Goal: Task Accomplishment & Management: Complete application form

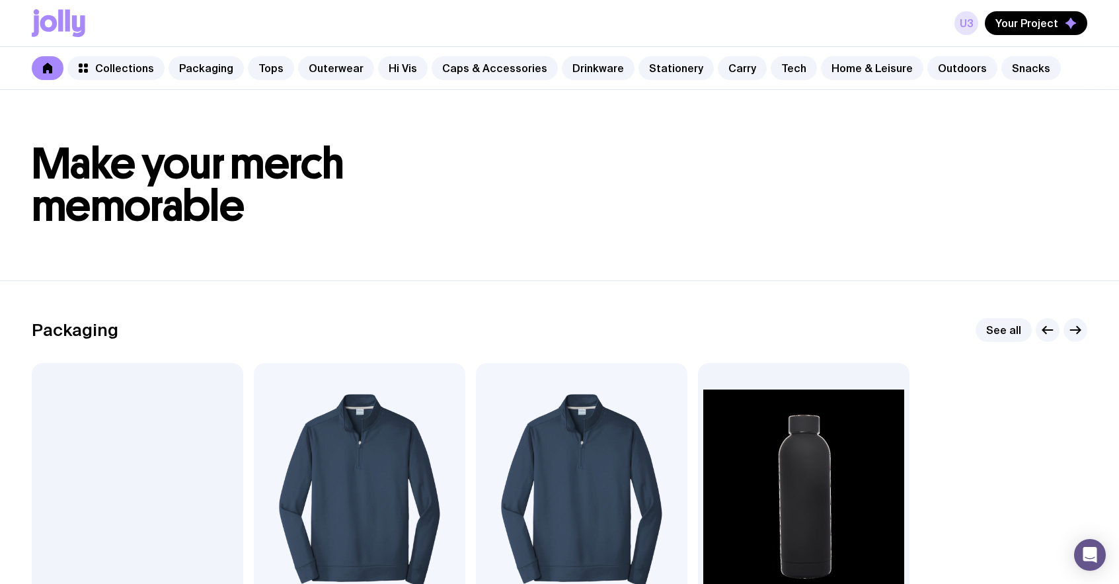
click at [969, 24] on link "u3" at bounding box center [967, 23] width 24 height 24
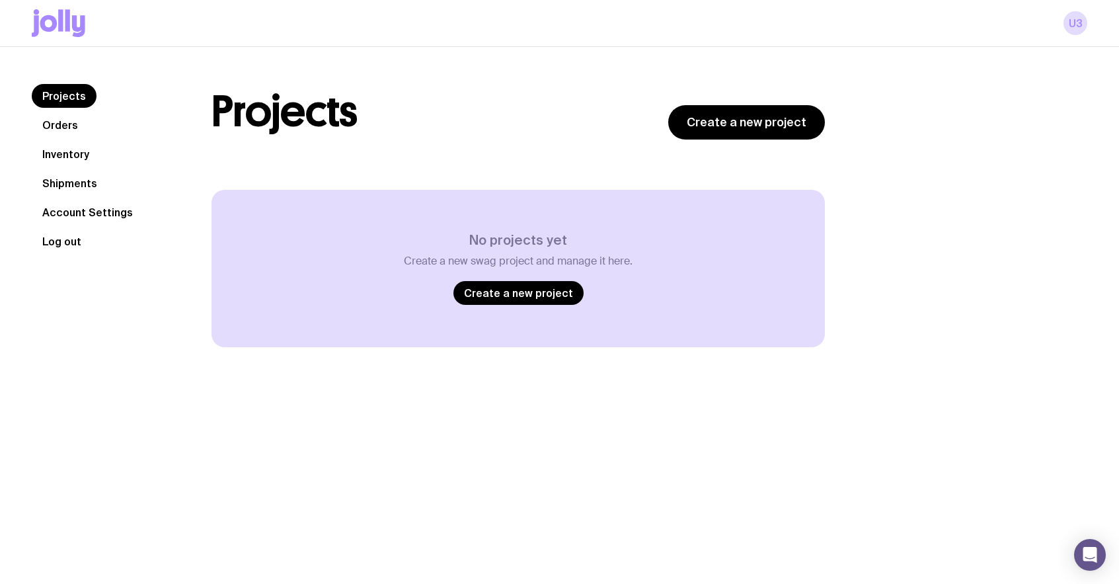
click at [79, 244] on button "Log out" at bounding box center [62, 241] width 60 height 24
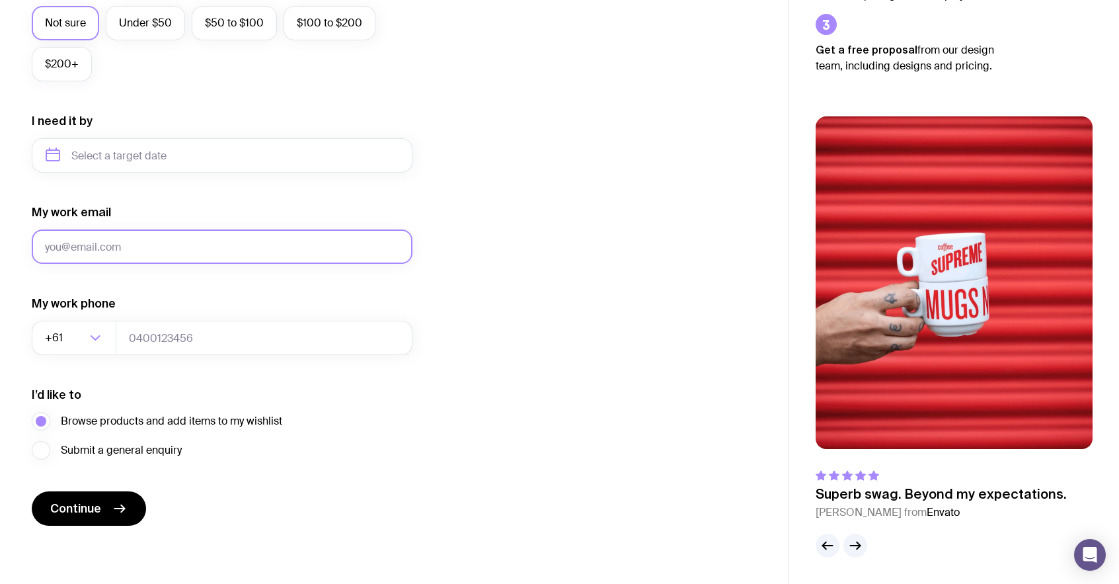
click at [145, 239] on input "My work email" at bounding box center [222, 246] width 381 height 34
click at [145, 239] on input "ut" at bounding box center [222, 246] width 381 height 34
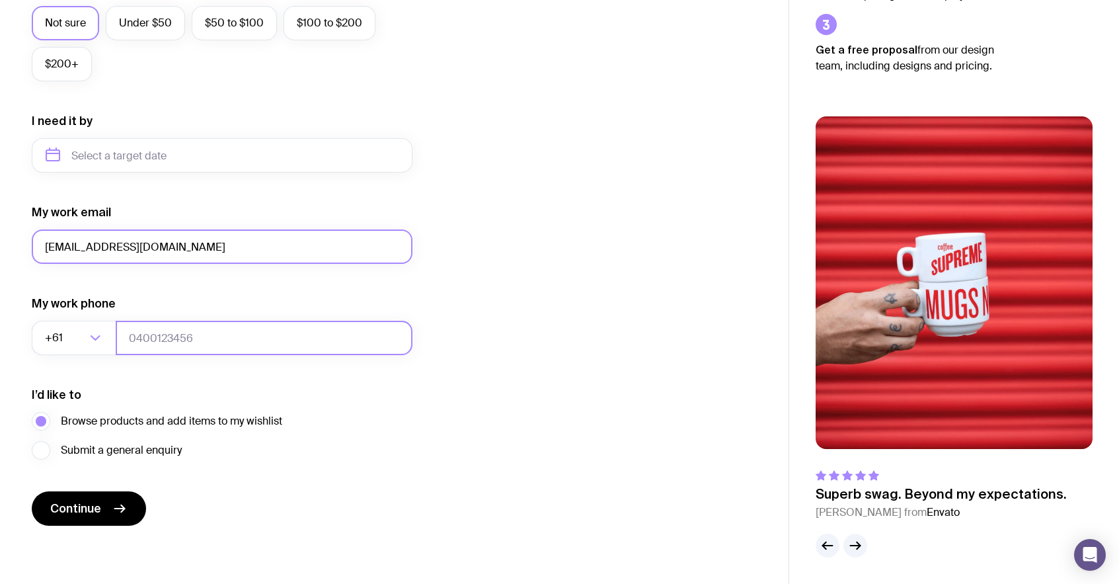
type input "ut4@gmail.com"
click at [151, 344] on input "tel" at bounding box center [264, 338] width 297 height 34
type input "0664130449"
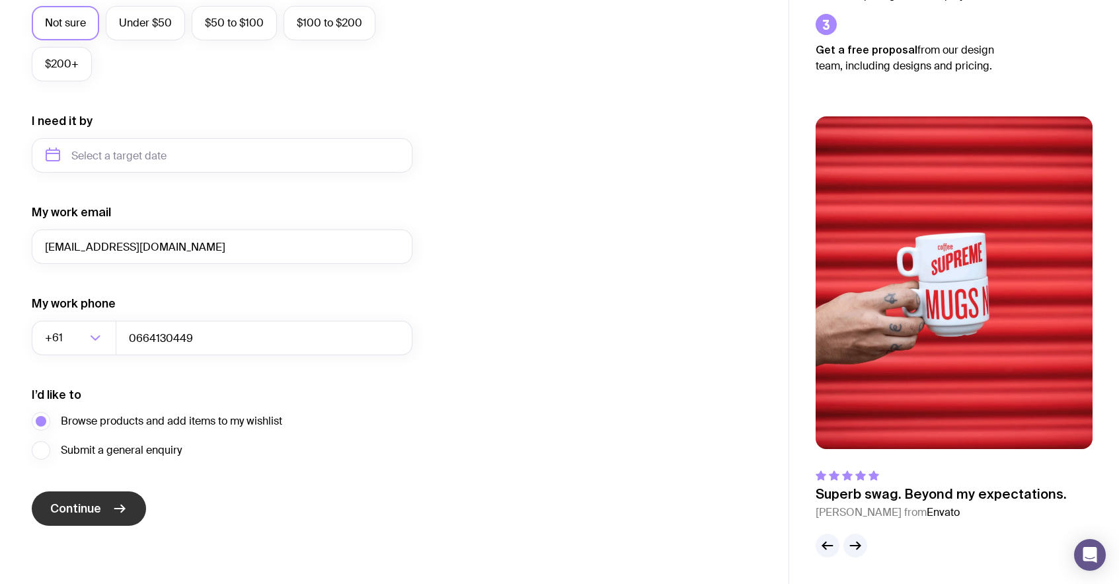
click at [104, 502] on button "Continue" at bounding box center [89, 508] width 114 height 34
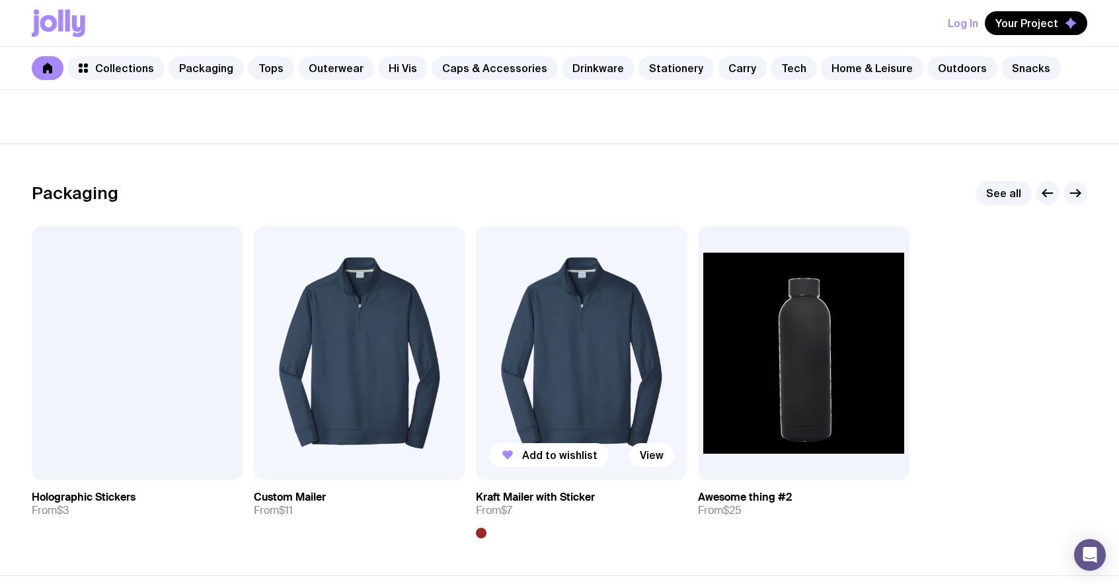
scroll to position [147, 0]
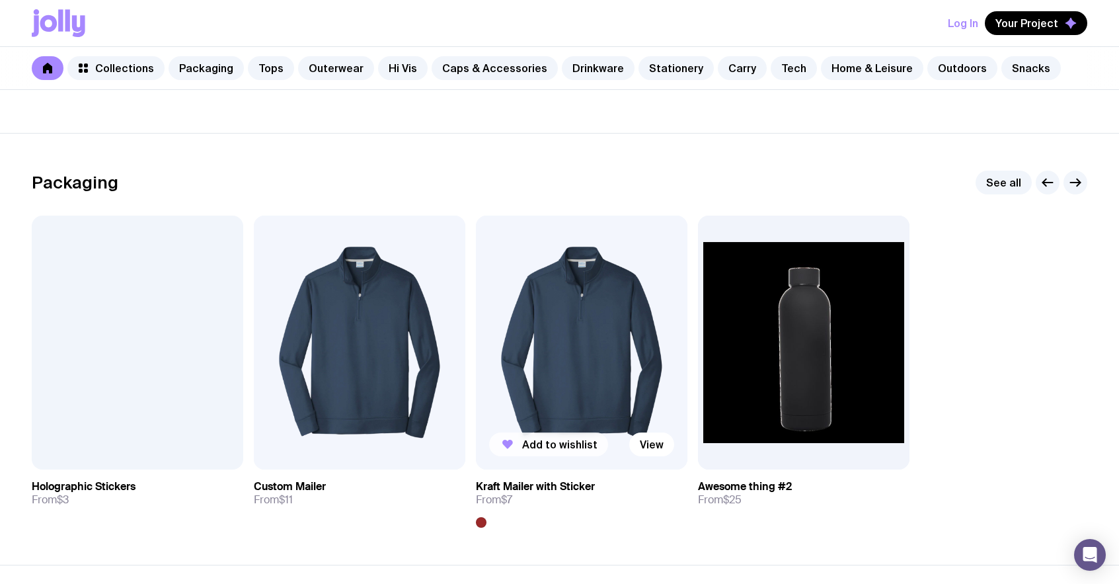
click at [531, 437] on button "Add to wishlist" at bounding box center [548, 444] width 119 height 24
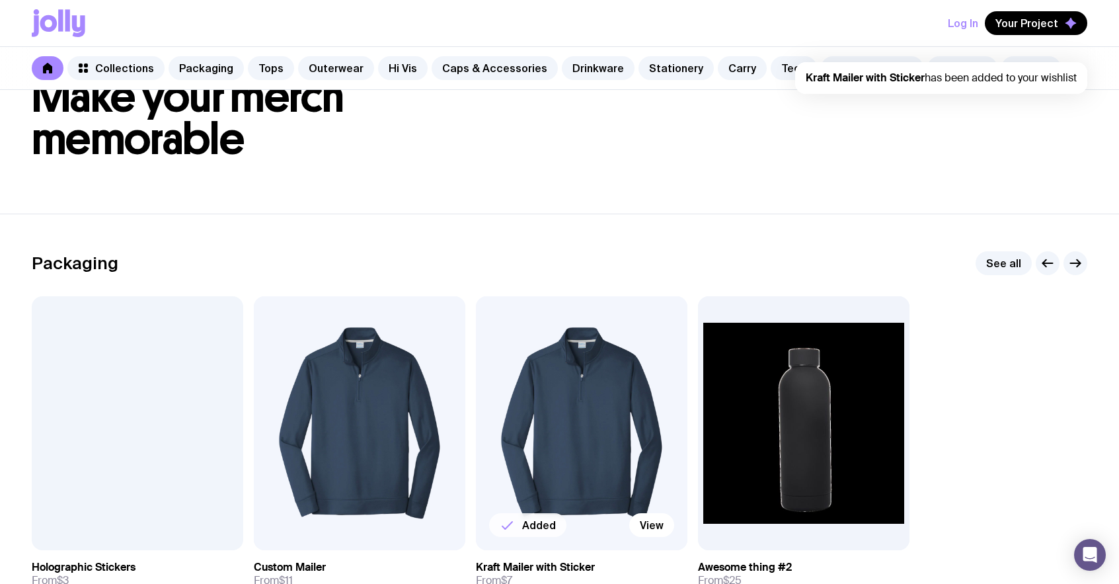
scroll to position [0, 0]
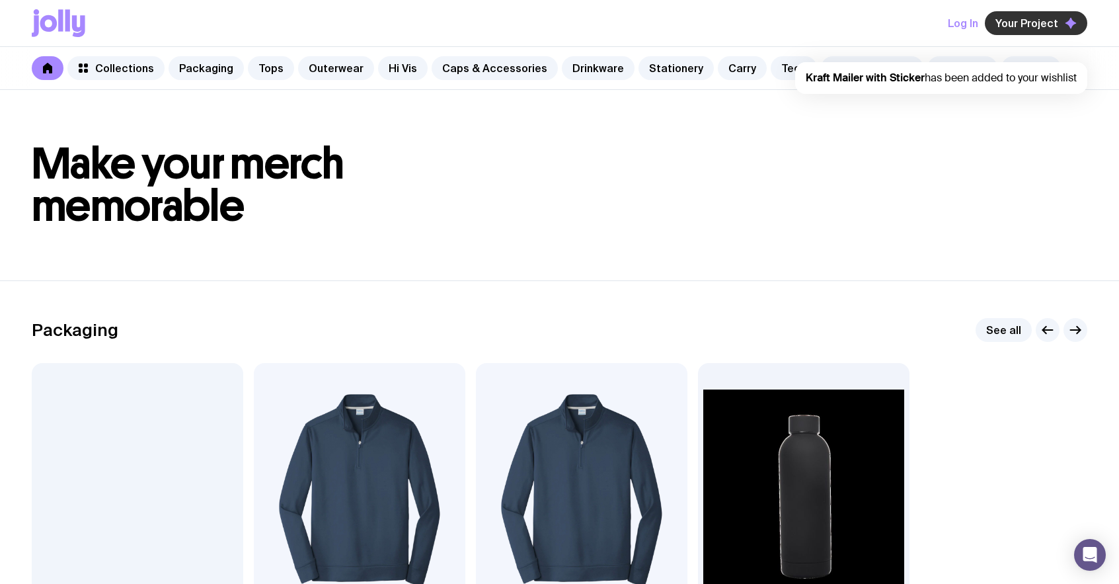
click at [1013, 22] on span "Your Project" at bounding box center [1027, 23] width 63 height 13
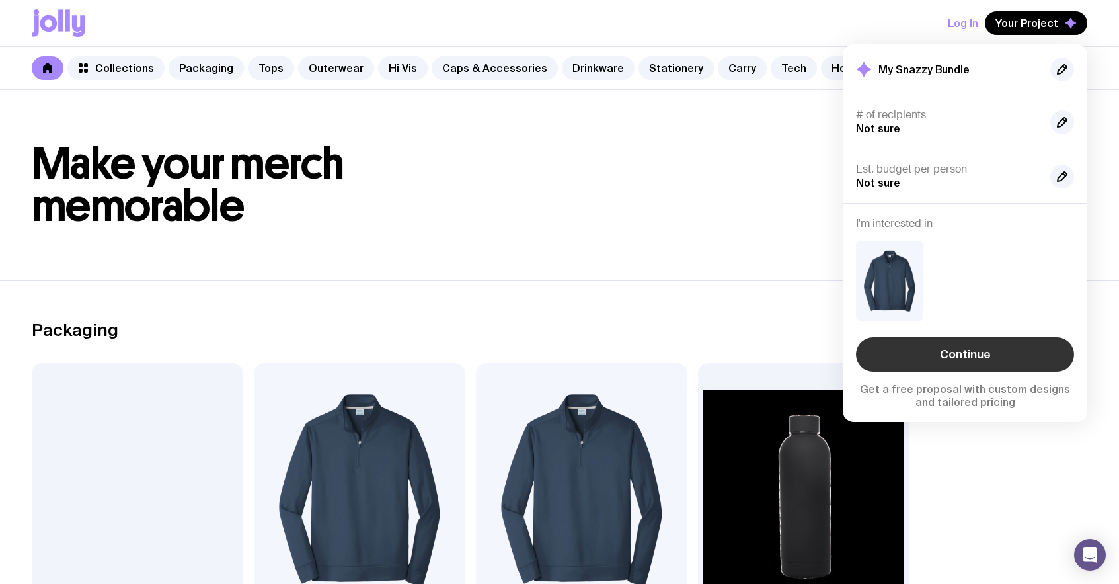
click at [966, 351] on link "Continue" at bounding box center [965, 354] width 218 height 34
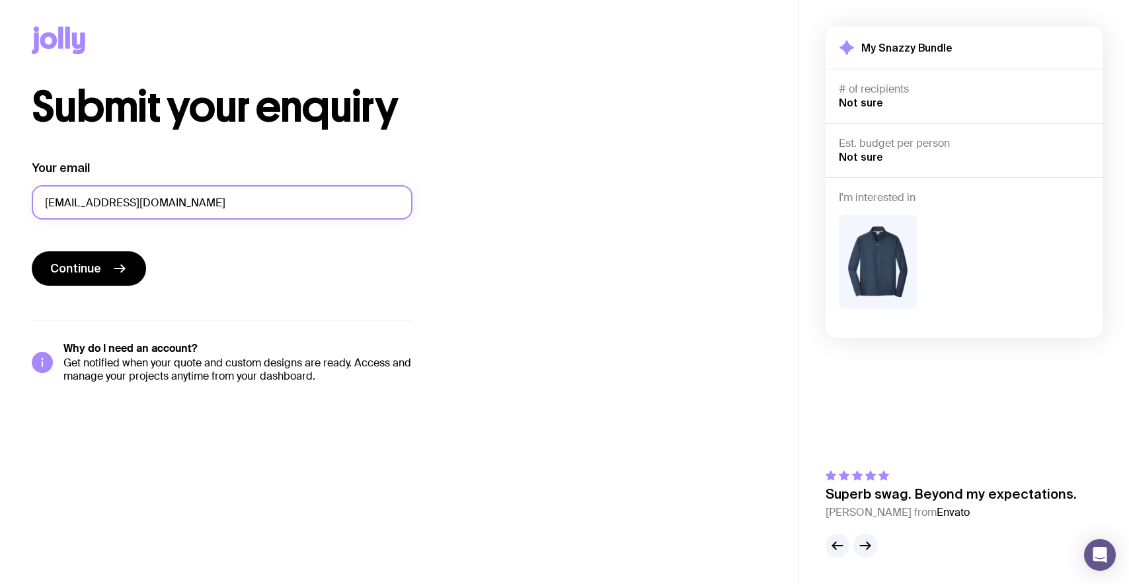
click at [61, 204] on input "ut4@gmail.com" at bounding box center [222, 202] width 381 height 34
type input "ut6@gmail.com"
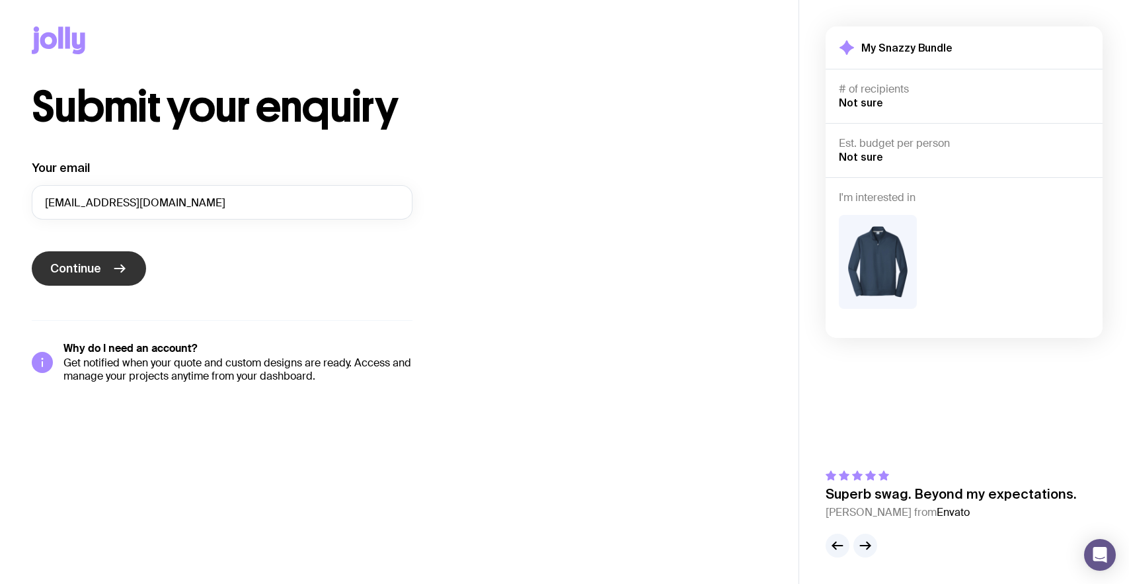
click at [123, 267] on icon "submit" at bounding box center [122, 268] width 3 height 7
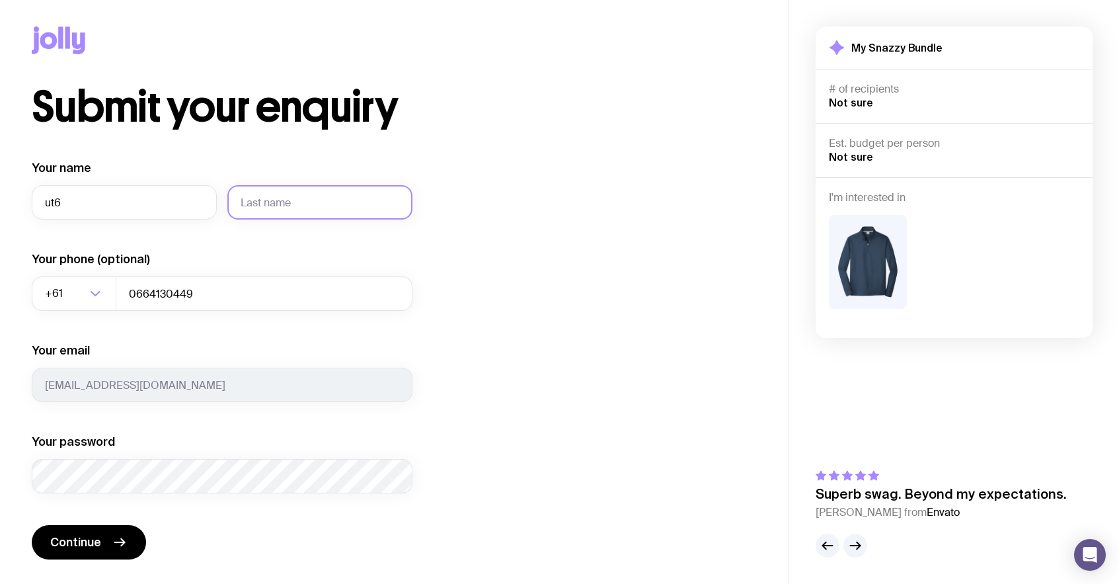
type input "ut6"
click at [383, 198] on input "text" at bounding box center [319, 202] width 185 height 34
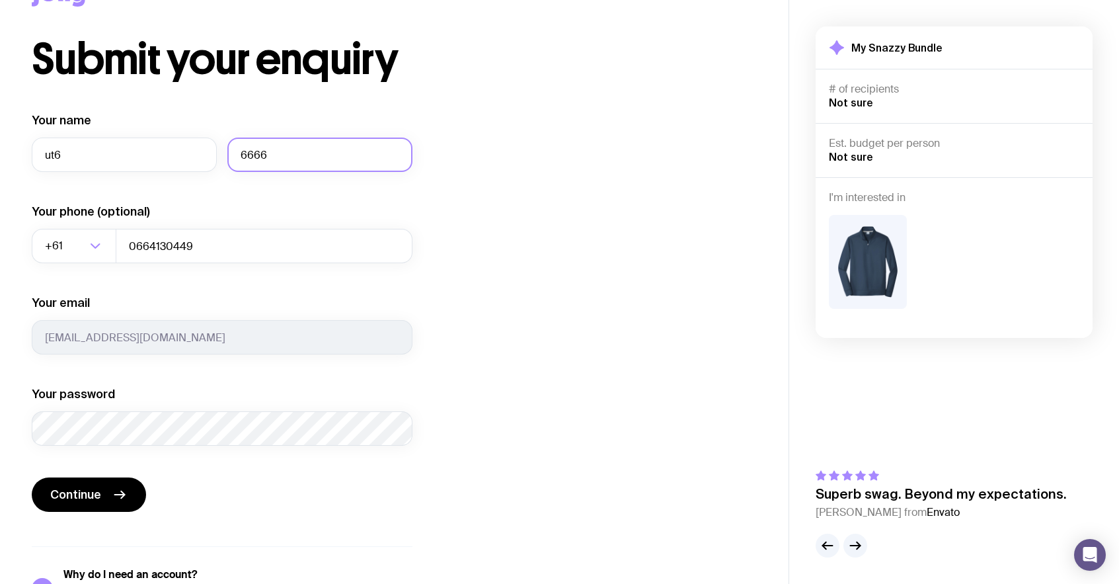
scroll to position [54, 0]
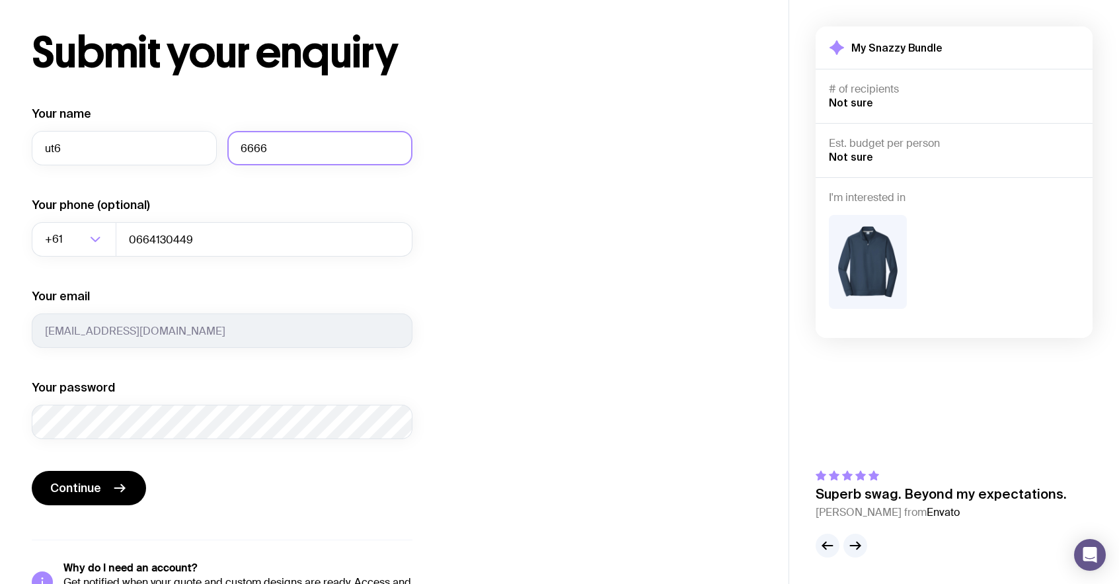
type input "6666"
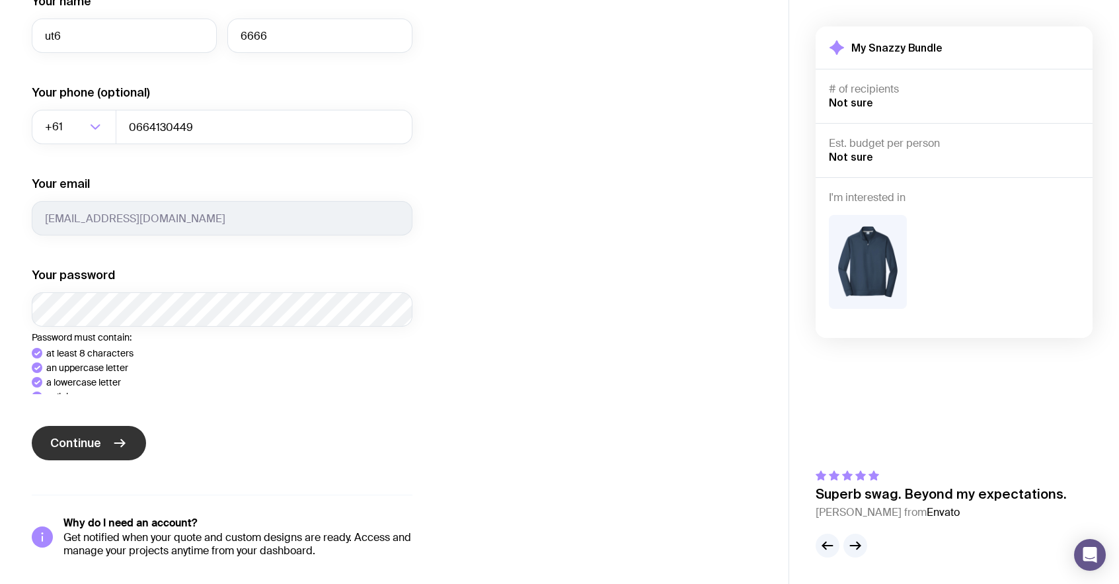
click at [112, 442] on icon "submit" at bounding box center [120, 443] width 16 height 16
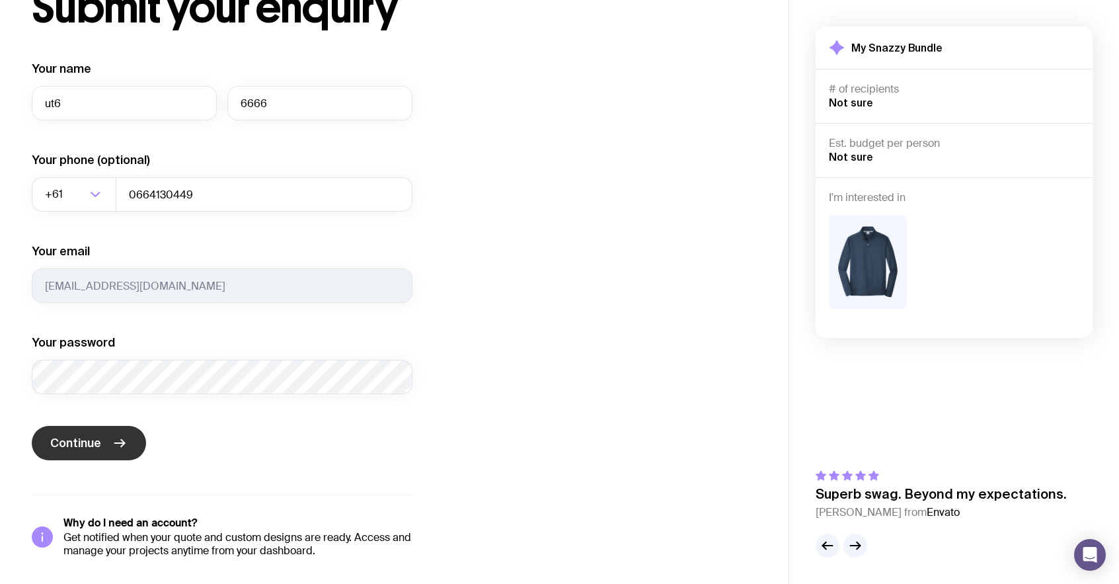
scroll to position [99, 0]
